Goal: Task Accomplishment & Management: Manage account settings

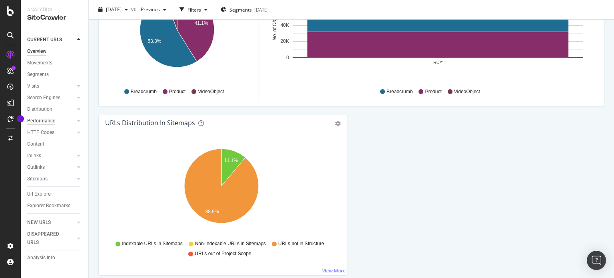
scroll to position [841, 0]
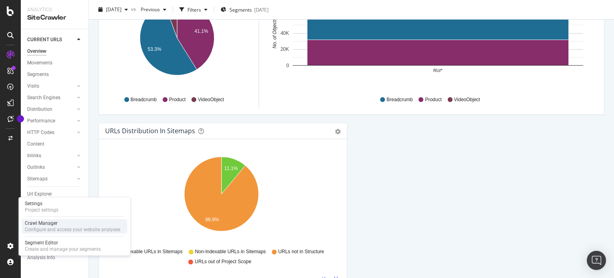
click at [68, 226] on div "Crawl Manager" at bounding box center [73, 223] width 96 height 6
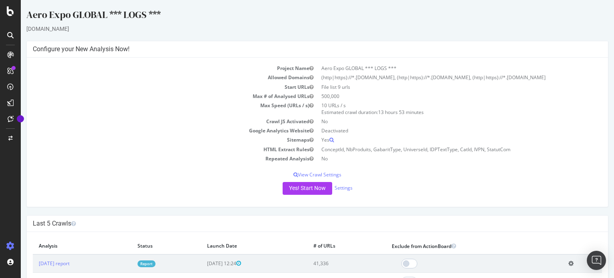
scroll to position [80, 0]
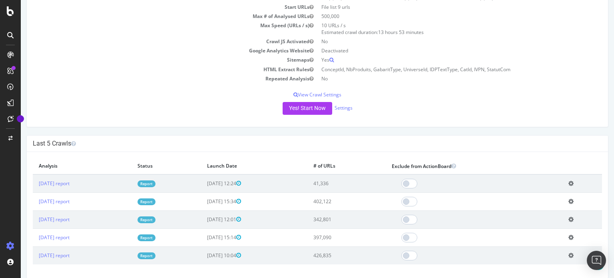
click at [572, 183] on icon at bounding box center [571, 183] width 5 height 6
click at [541, 207] on link "Delete analysis" at bounding box center [542, 206] width 64 height 11
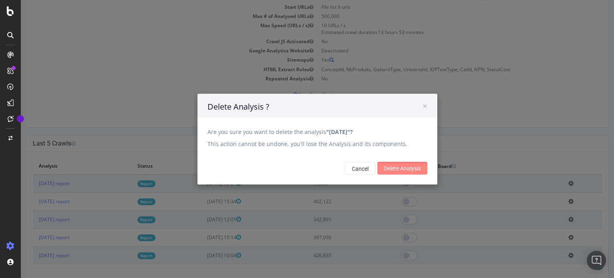
click at [393, 167] on input "Delete Analysis" at bounding box center [402, 168] width 50 height 13
